Goal: Transaction & Acquisition: Purchase product/service

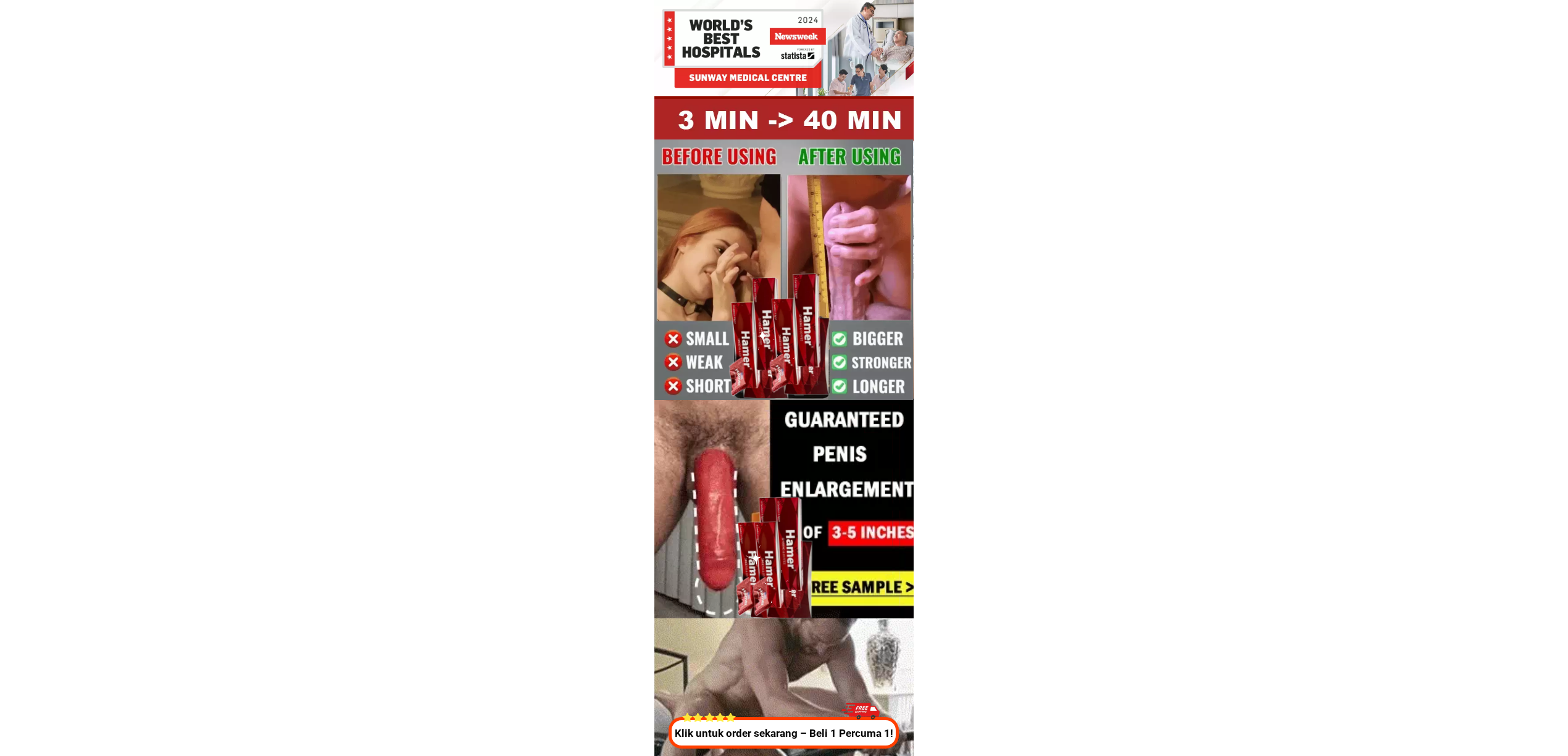
click at [766, 716] on div "Klik untuk order sekarang – Beli 1 Percuma 1!" at bounding box center [783, 722] width 237 height 53
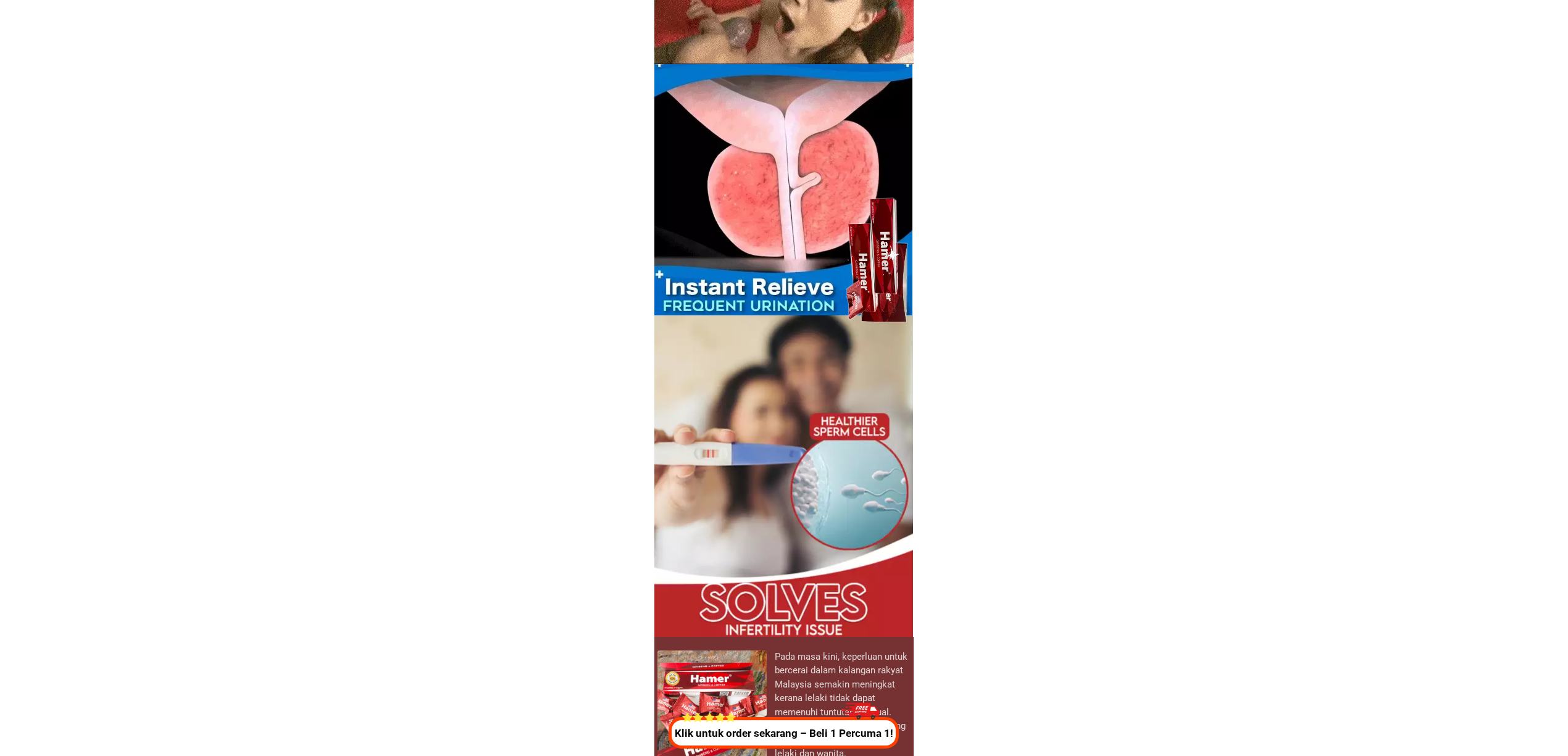
scroll to position [4588, 0]
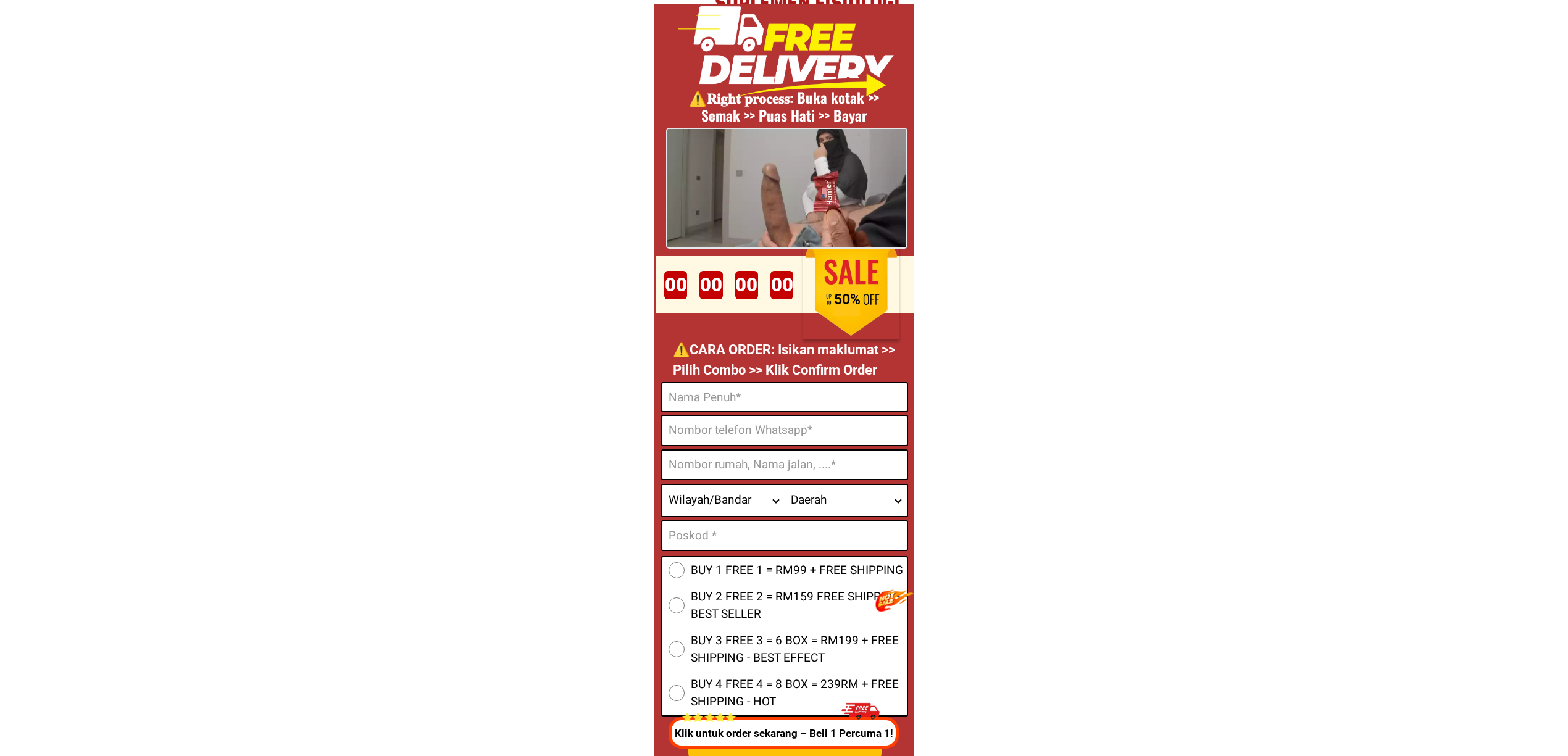
click at [817, 442] on input "Input phone_number" at bounding box center [784, 430] width 244 height 29
paste input "01137326562"
type input "01137326562"
click at [801, 420] on input "01137326562" at bounding box center [784, 430] width 244 height 29
click at [758, 405] on input "Input full_name" at bounding box center [784, 397] width 244 height 28
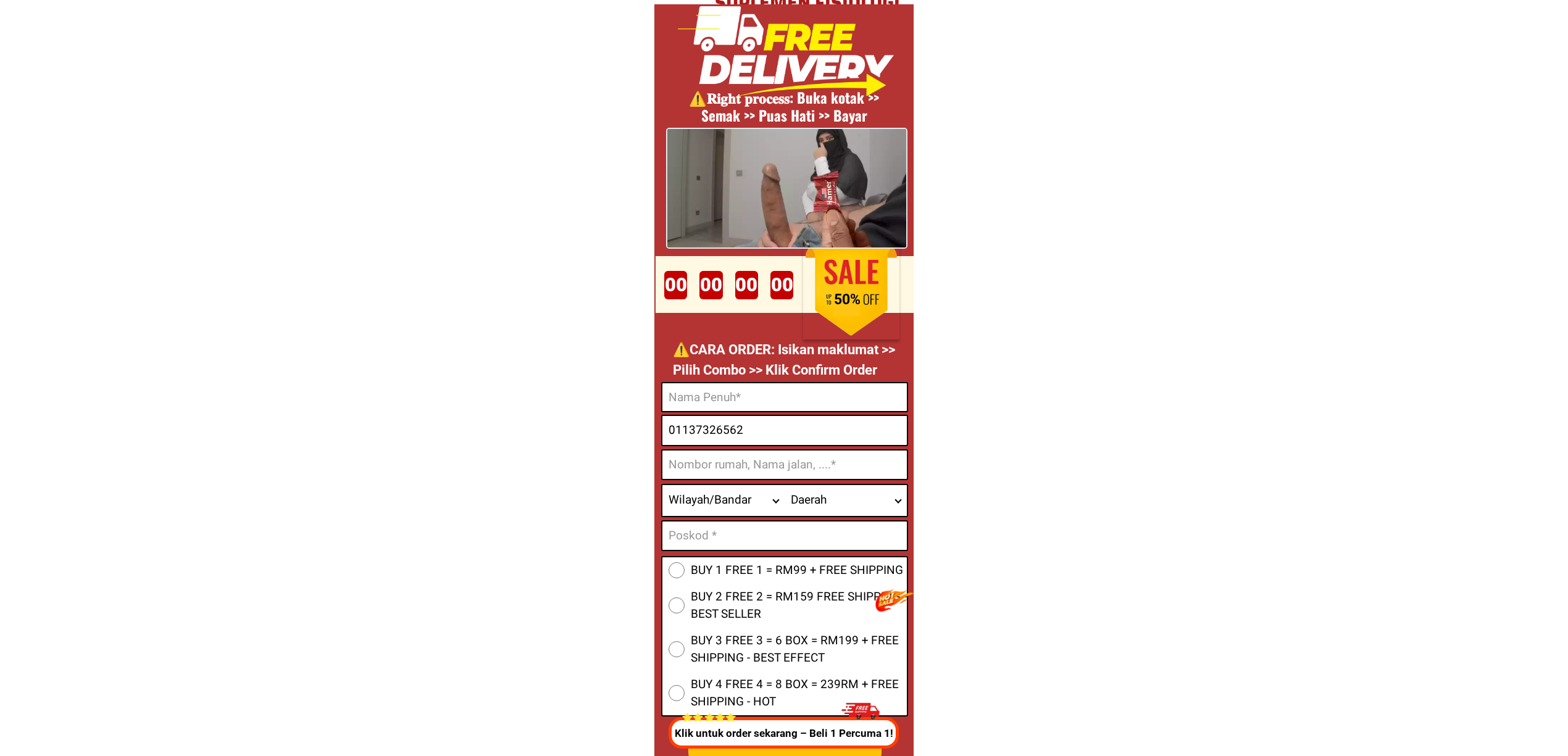
paste input "Mislan"
type input "Mislan"
drag, startPoint x: 773, startPoint y: 458, endPoint x: 788, endPoint y: 461, distance: 15.3
click at [773, 458] on input "Input address" at bounding box center [784, 464] width 244 height 28
paste input "No 12 delima 9 tmn kota masai 81700 p gudang johor""
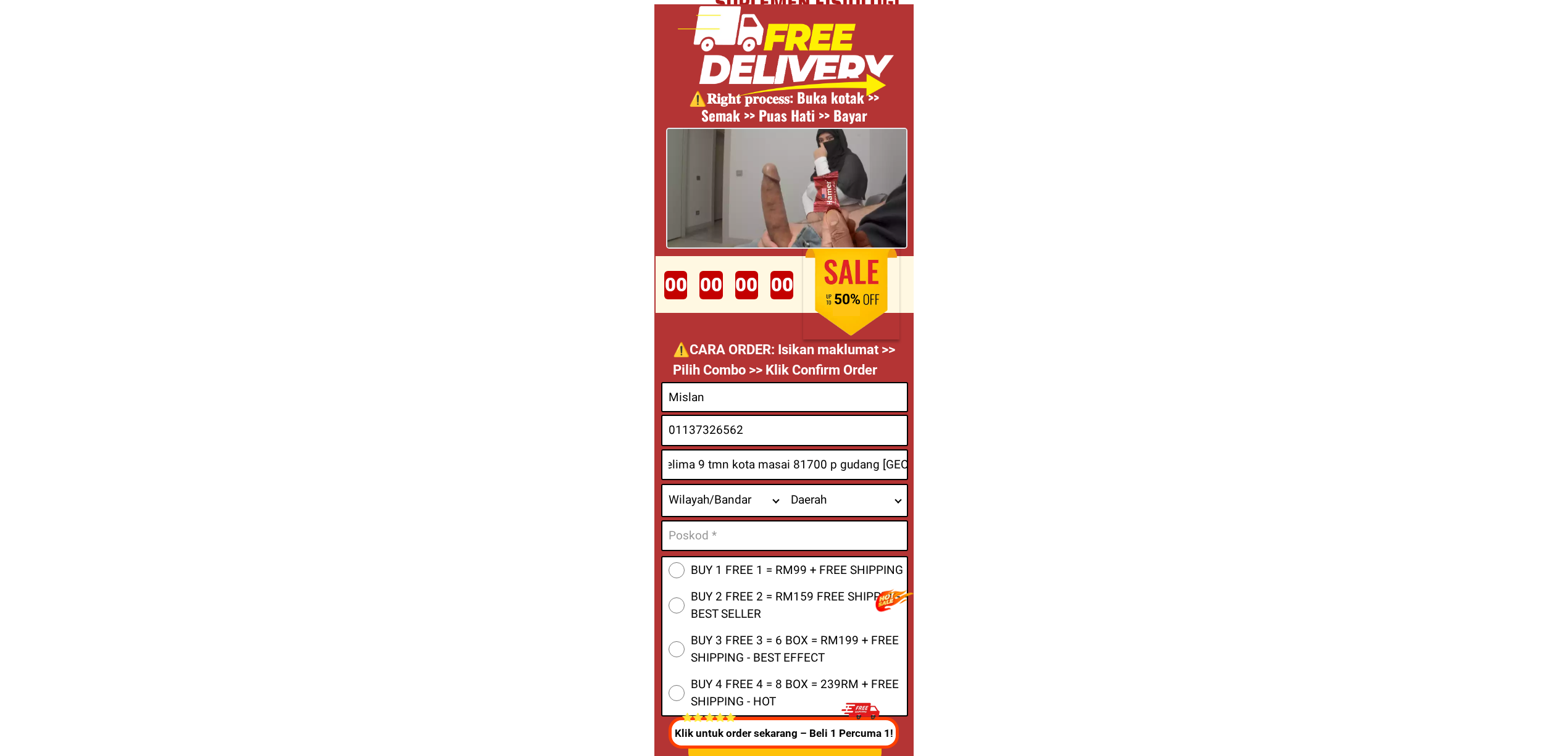
scroll to position [0, 40]
click at [808, 460] on input "No 12 delima 9 tmn kota masai 81700 p gudang [GEOGRAPHIC_DATA]" at bounding box center [784, 464] width 244 height 28
type input "No 12 delima 9 tmn kota masai 81700 p gudang [GEOGRAPHIC_DATA]"
click at [774, 542] on input "Input text_input_1" at bounding box center [784, 535] width 244 height 28
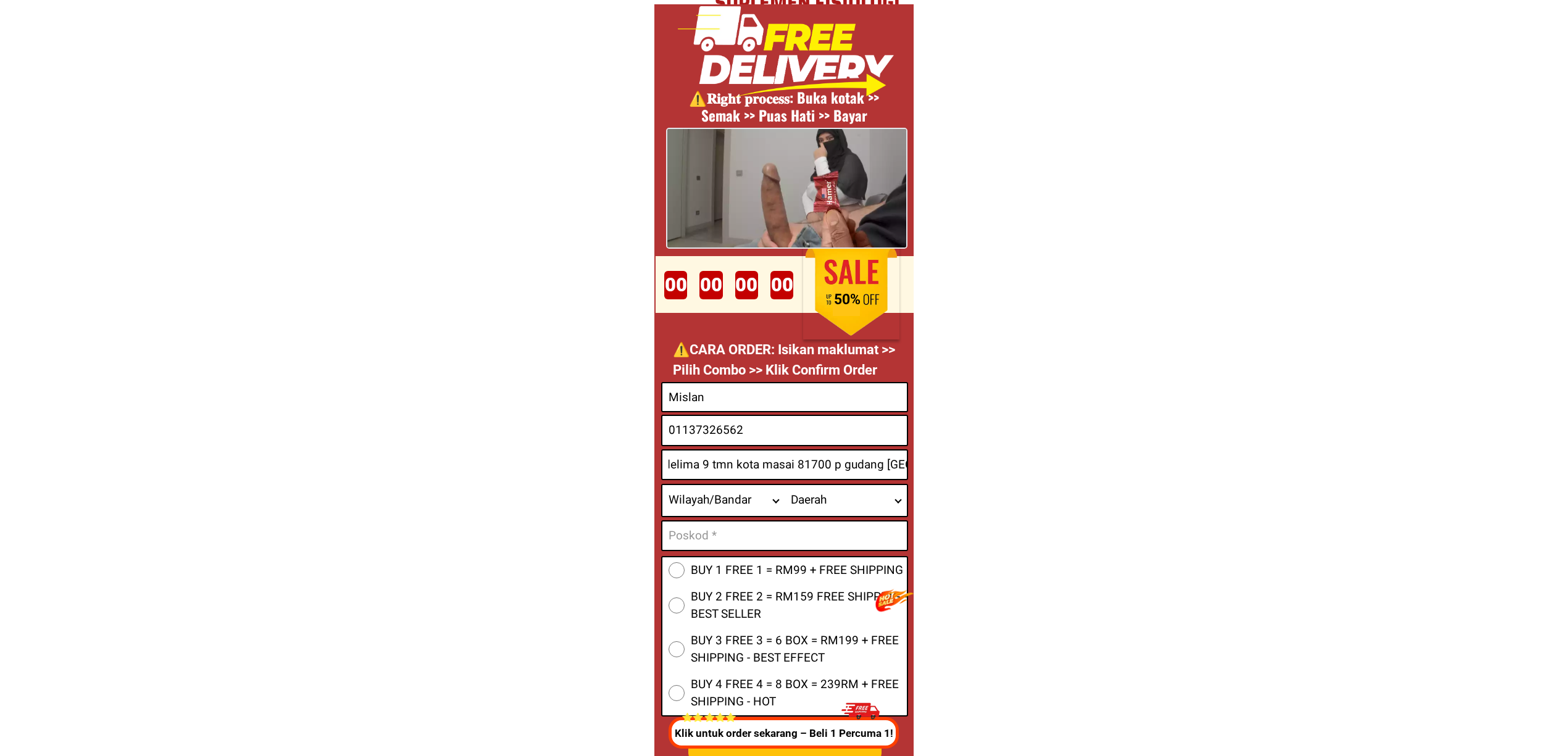
scroll to position [0, 0]
paste input "81700"
type input "81700"
click at [689, 498] on select "Wilayah/[GEOGRAPHIC_DATA] [GEOGRAPHIC_DATA] [GEOGRAPHIC_DATA] [GEOGRAPHIC_DATA]…" at bounding box center [723, 500] width 122 height 31
select select "60_R2939653"
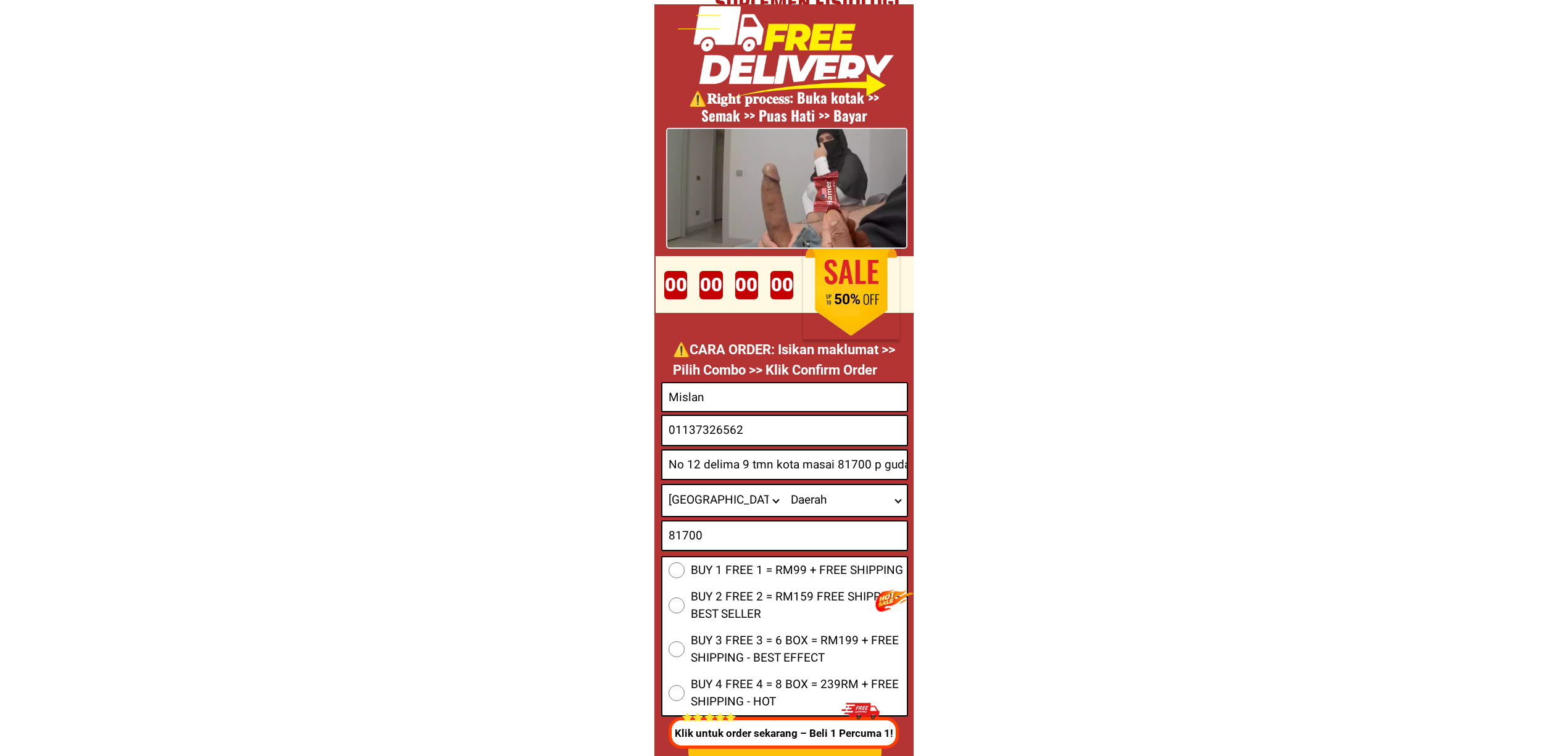
click at [662, 485] on select "Wilayah/[GEOGRAPHIC_DATA] [GEOGRAPHIC_DATA] [GEOGRAPHIC_DATA] [GEOGRAPHIC_DATA]…" at bounding box center [723, 500] width 122 height 31
click at [885, 464] on input "No 12 delima 9 tmn kota masai 81700 p gudang [GEOGRAPHIC_DATA]" at bounding box center [784, 464] width 244 height 28
click at [810, 502] on select "Daerah Ayer Baloi Ayer [GEOGRAPHIC_DATA] [GEOGRAPHIC_DATA] 2 [GEOGRAPHIC_DATA] …" at bounding box center [845, 500] width 122 height 31
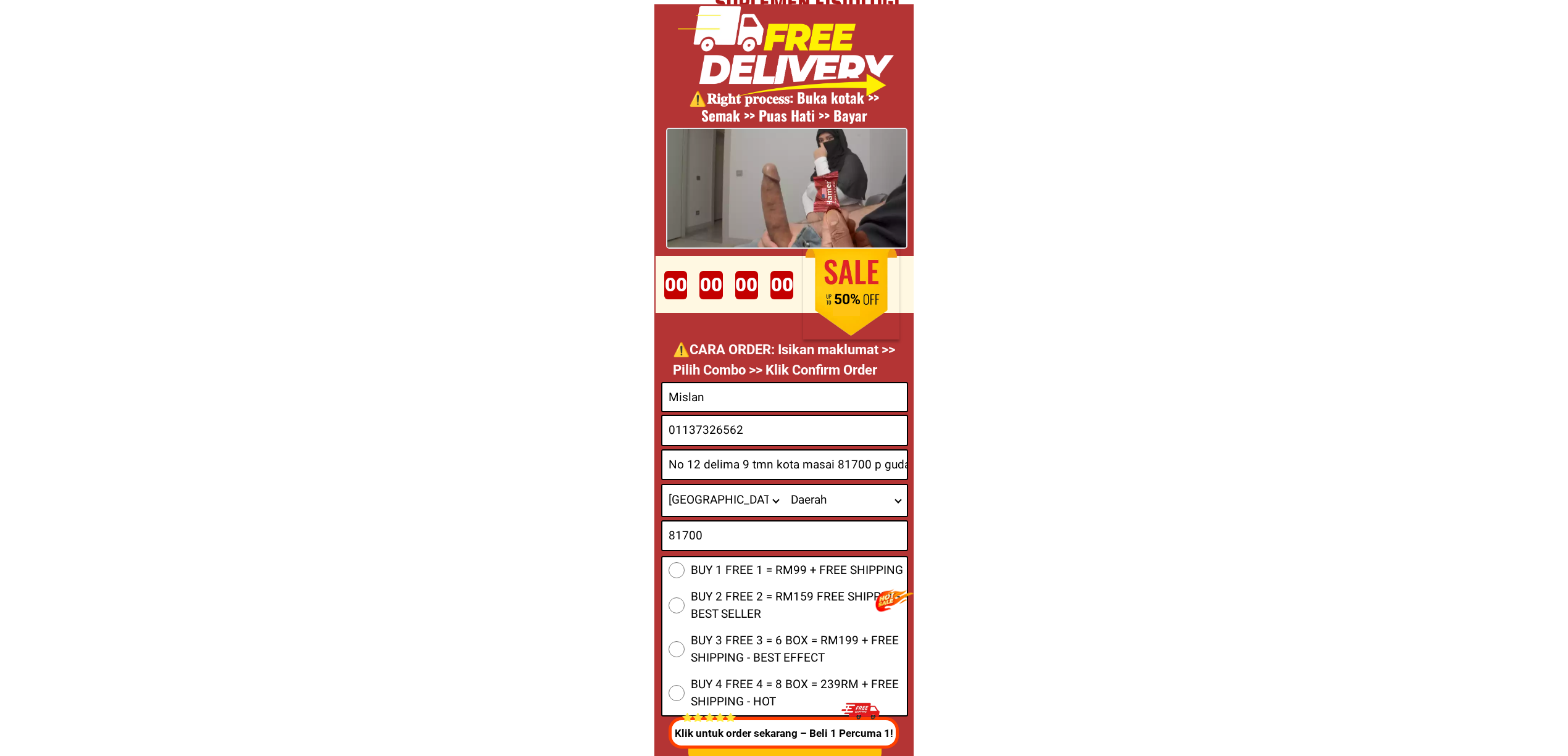
select select "60R_R000006"
click at [841, 467] on input "No 12 delima 9 tmn kota masai 81700 p gudang [GEOGRAPHIC_DATA]" at bounding box center [784, 464] width 244 height 28
click at [754, 470] on input "No 12 delima 9 tmn kota masai 81700 p gudang [GEOGRAPHIC_DATA]" at bounding box center [784, 464] width 244 height 28
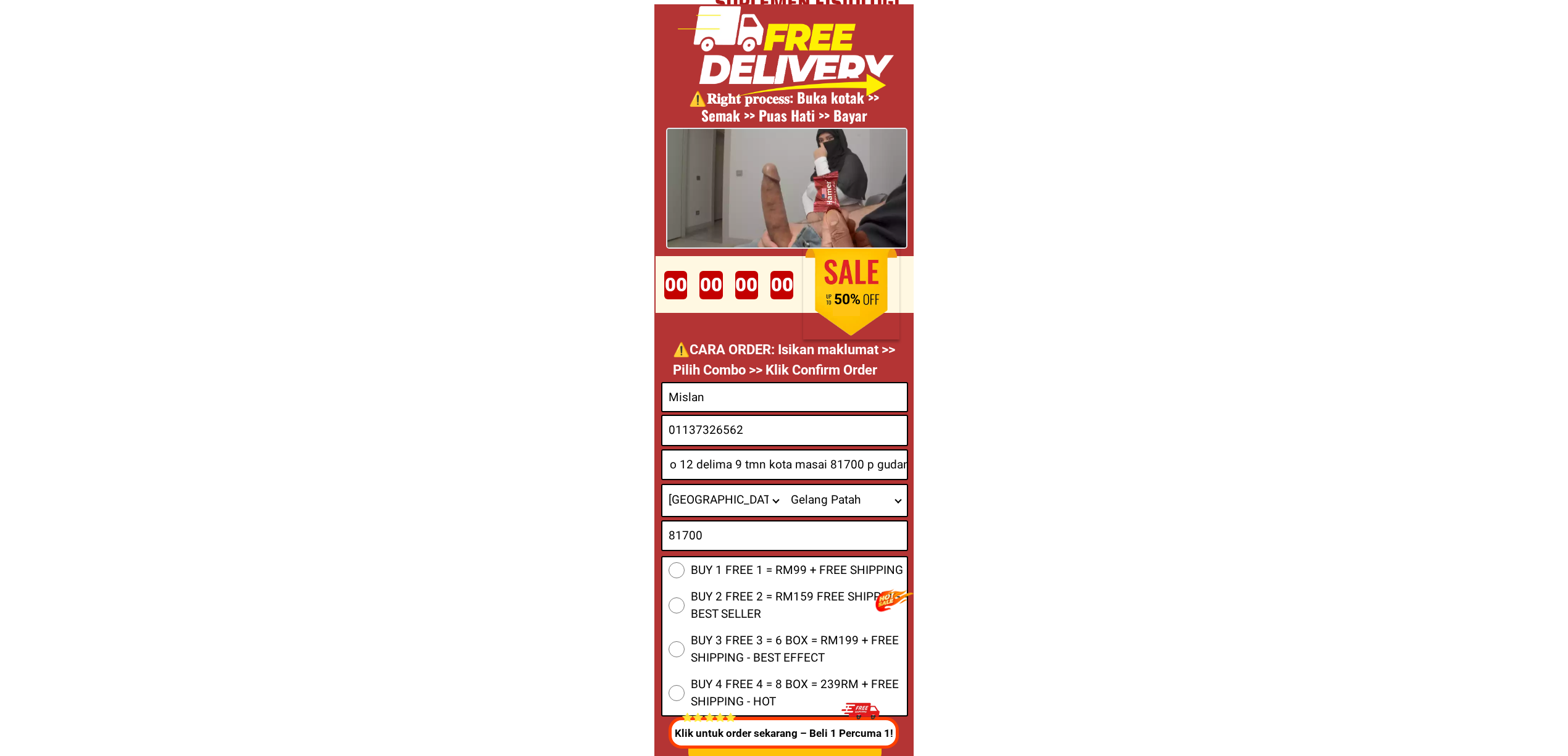
scroll to position [0, 0]
click at [717, 512] on select "Wilayah/[GEOGRAPHIC_DATA] [GEOGRAPHIC_DATA] [GEOGRAPHIC_DATA] [GEOGRAPHIC_DATA]…" at bounding box center [723, 500] width 122 height 31
click at [662, 485] on select "Wilayah/[GEOGRAPHIC_DATA] [GEOGRAPHIC_DATA] [GEOGRAPHIC_DATA] [GEOGRAPHIC_DATA]…" at bounding box center [723, 500] width 122 height 31
drag, startPoint x: 701, startPoint y: 501, endPoint x: 710, endPoint y: 485, distance: 18.4
click at [701, 501] on select "Wilayah/[GEOGRAPHIC_DATA] [GEOGRAPHIC_DATA] [GEOGRAPHIC_DATA] [GEOGRAPHIC_DATA]…" at bounding box center [723, 500] width 122 height 31
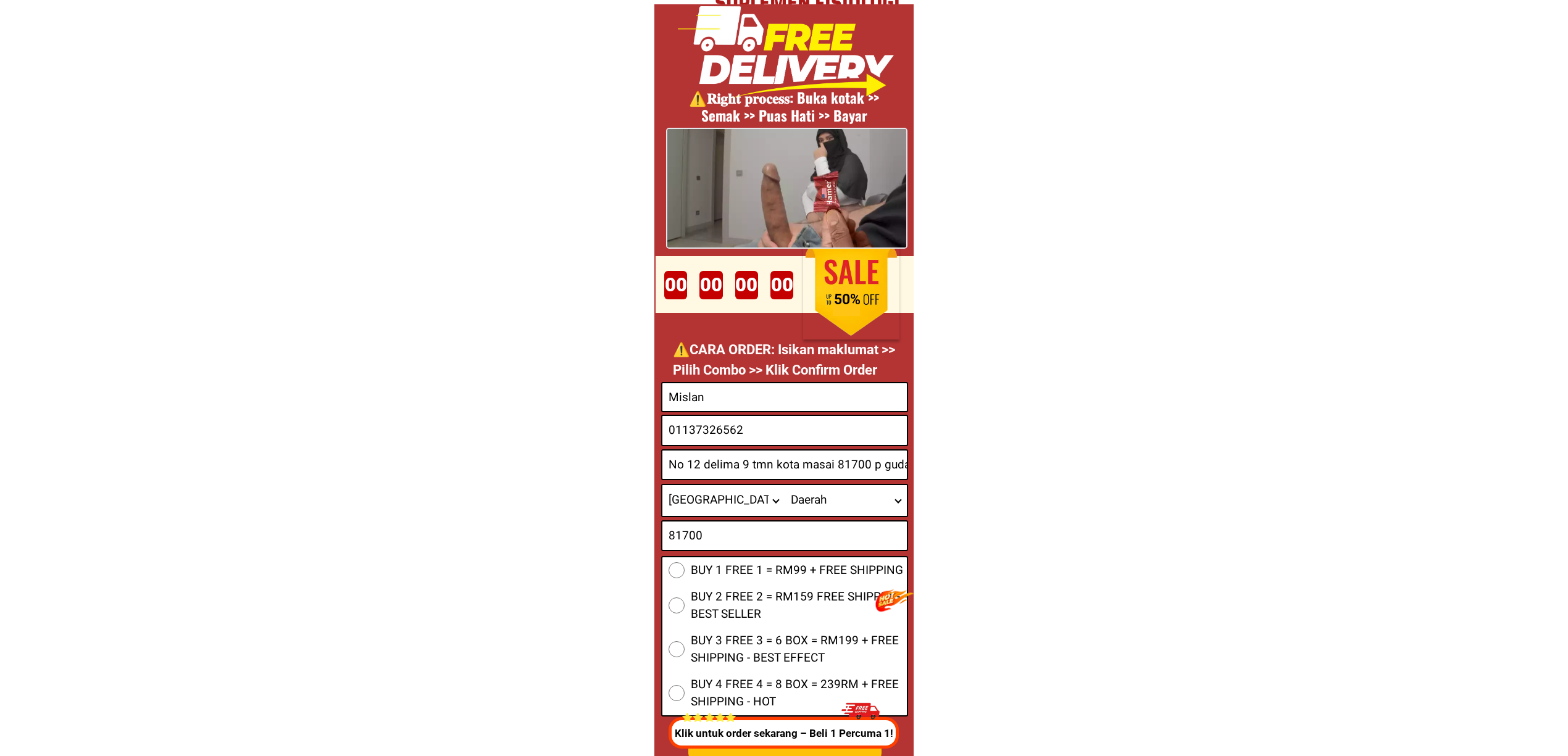
select select "60_R2939653"
click at [662, 485] on select "Wilayah/[GEOGRAPHIC_DATA] [GEOGRAPHIC_DATA] [GEOGRAPHIC_DATA] [GEOGRAPHIC_DATA]…" at bounding box center [723, 500] width 122 height 31
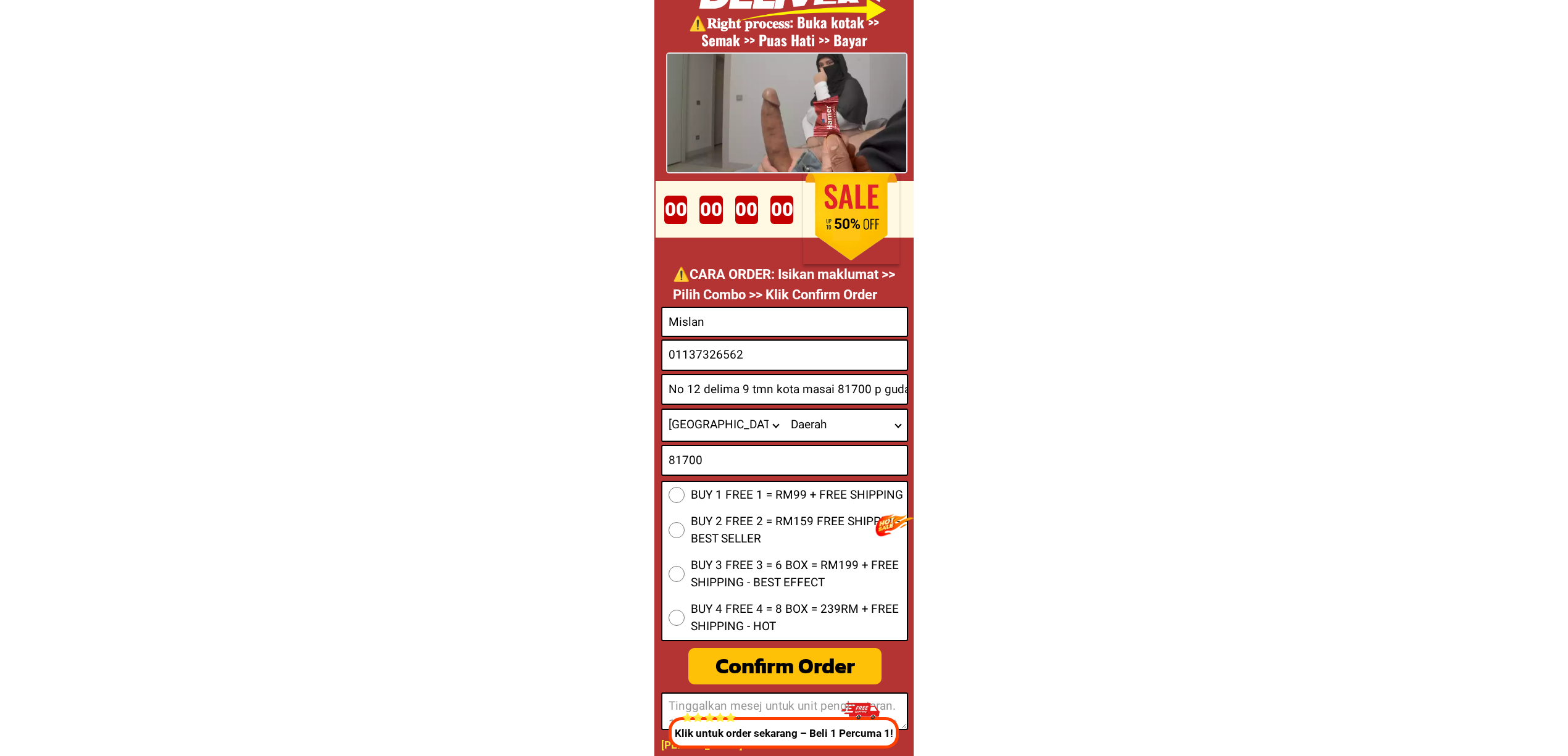
scroll to position [4670, 0]
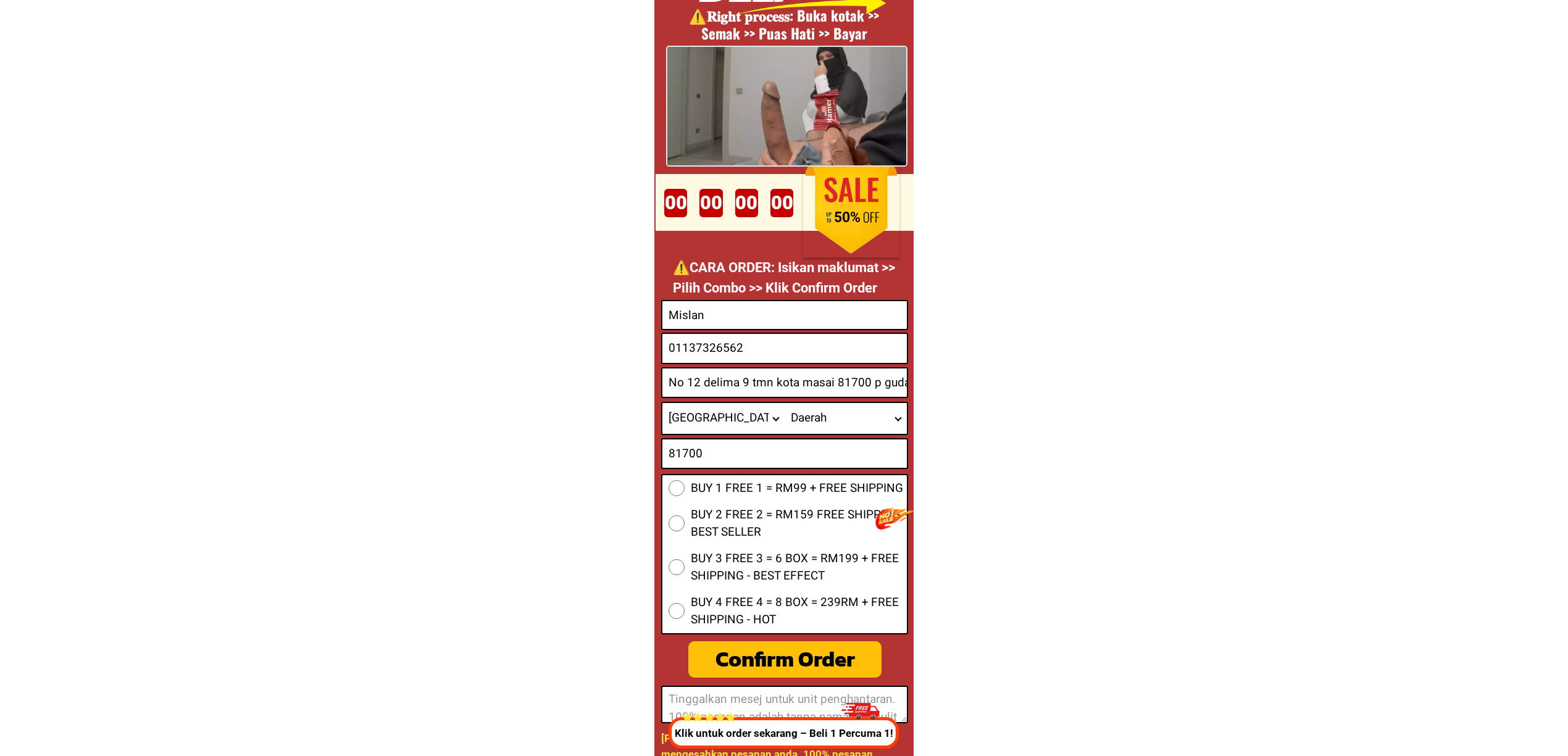
click at [725, 491] on span "BUY 1 FREE 1 = RM99 + FREE SHIPPING" at bounding box center [798, 488] width 213 height 18
click at [685, 491] on input "BUY 1 FREE 1 = RM99 + FREE SHIPPING" at bounding box center [676, 488] width 16 height 16
drag, startPoint x: 794, startPoint y: 633, endPoint x: 811, endPoint y: 639, distance: 18.0
click at [796, 634] on form "BUY 1 FREE 1 = RM99 + FREE SHIPPING BUY 2 FREE 2 = RM159 FREE SHIPPING - BEST S…" at bounding box center [784, 512] width 247 height 423
click at [813, 644] on div "Confirm Order" at bounding box center [784, 659] width 193 height 33
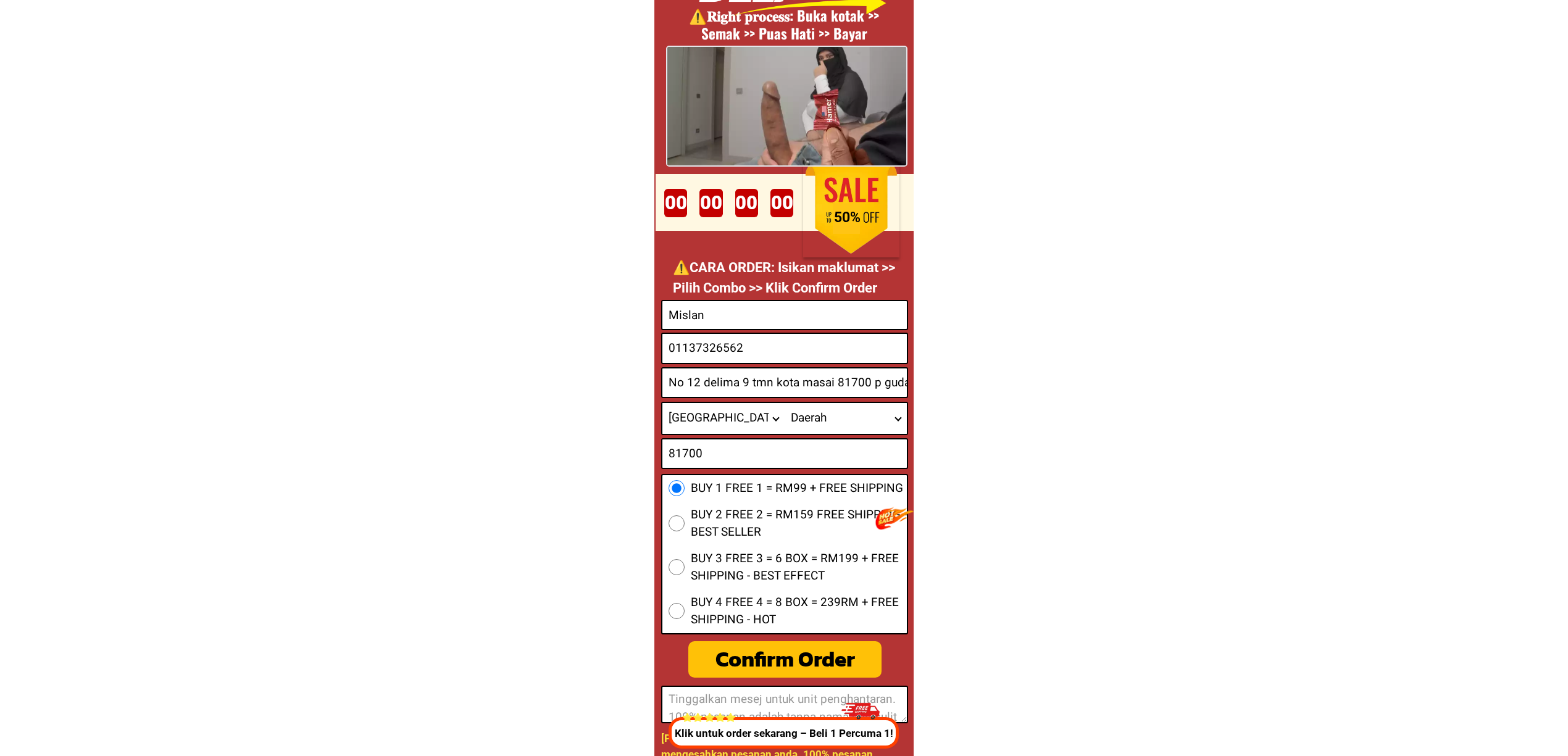
radio input "true"
type input "81700"
